Goal: Check status

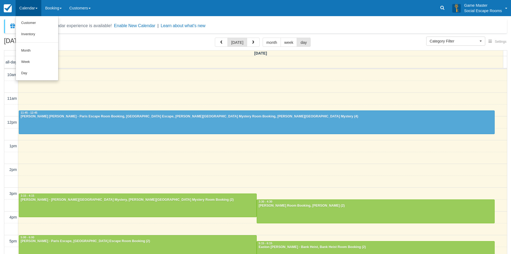
select select
click at [27, 73] on link "Day" at bounding box center [37, 73] width 42 height 11
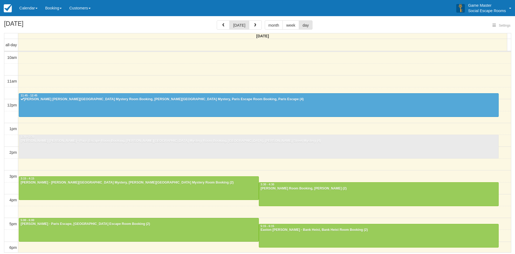
select select
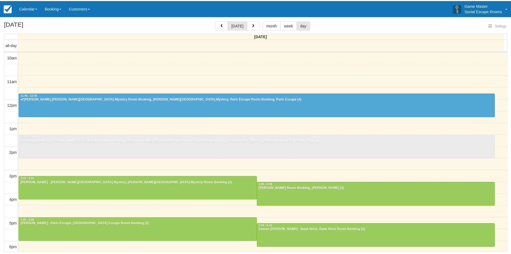
scroll to position [48, 0]
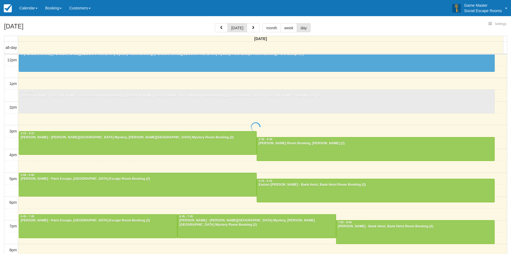
select select
